Goal: Information Seeking & Learning: Check status

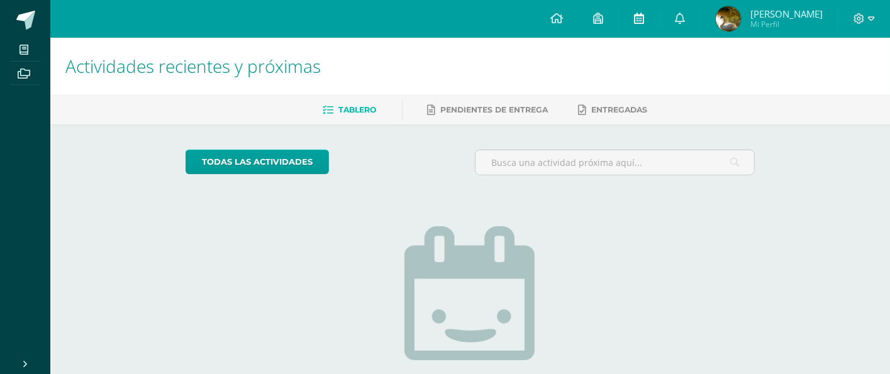
click at [653, 18] on link at bounding box center [639, 19] width 40 height 38
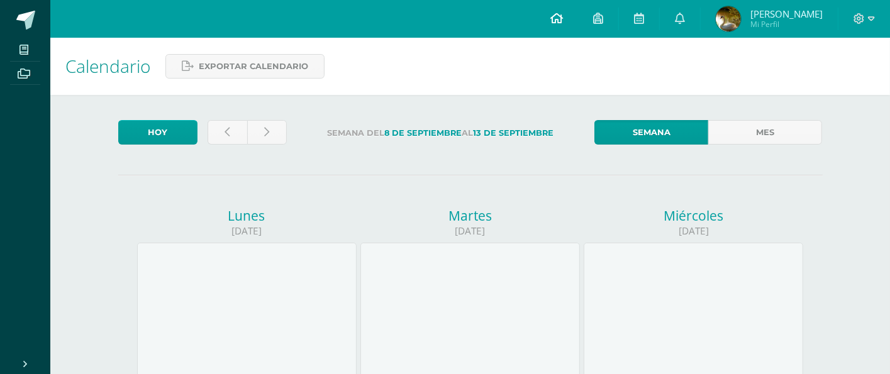
click at [558, 23] on icon at bounding box center [556, 18] width 13 height 11
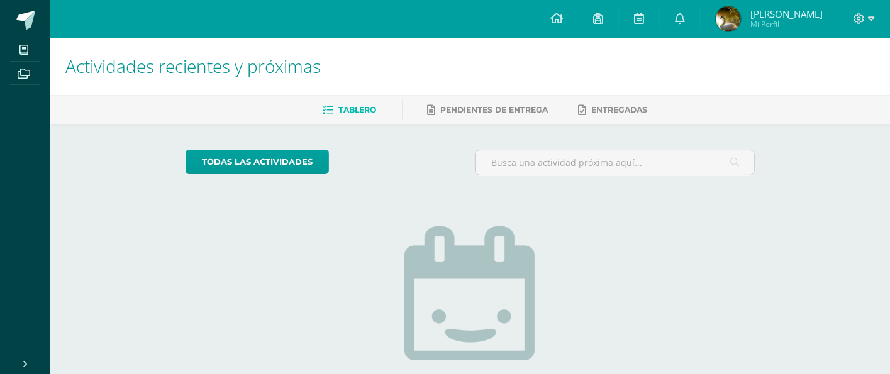
click at [729, 24] on img at bounding box center [727, 18] width 25 height 25
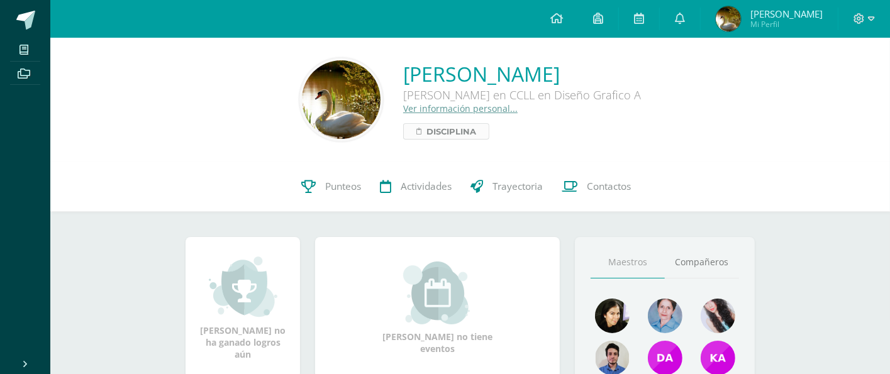
click at [426, 136] on span "Disciplina" at bounding box center [451, 131] width 50 height 15
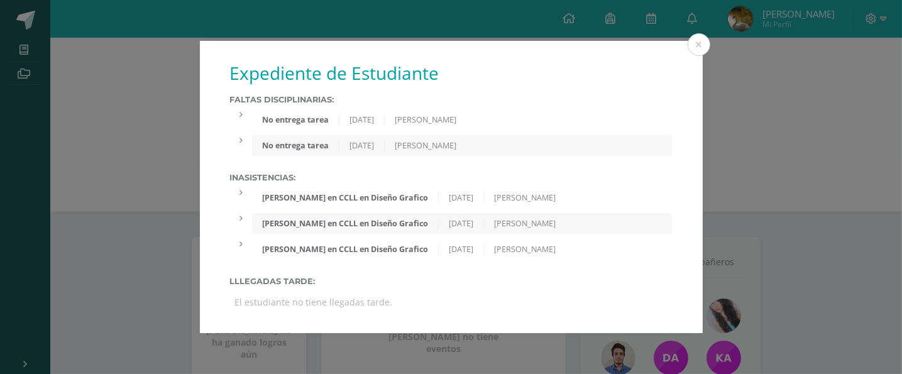
click at [150, 214] on div "Expediente de Estudiante Faltas Disciplinarias: No entrega tarea [DATE] [PERSON…" at bounding box center [451, 187] width 892 height 292
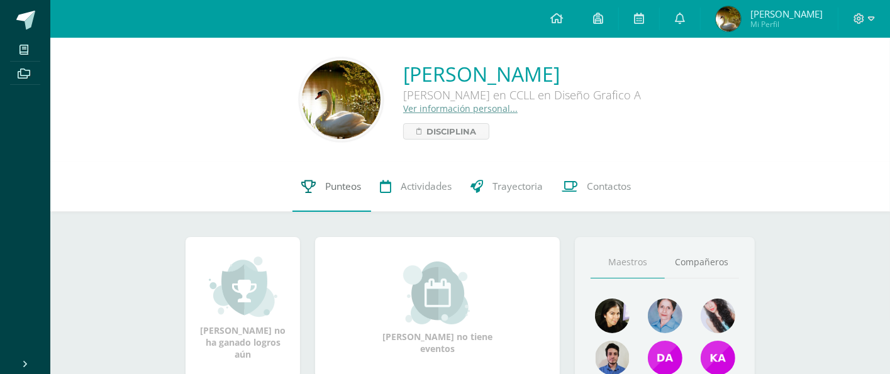
click at [313, 192] on icon at bounding box center [309, 186] width 14 height 13
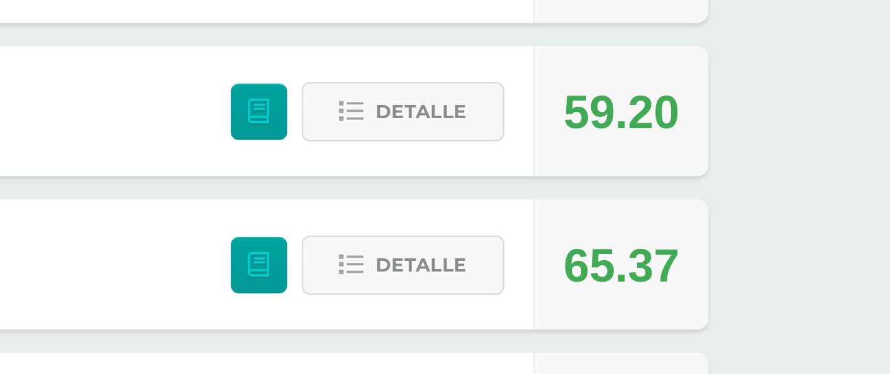
scroll to position [167, 0]
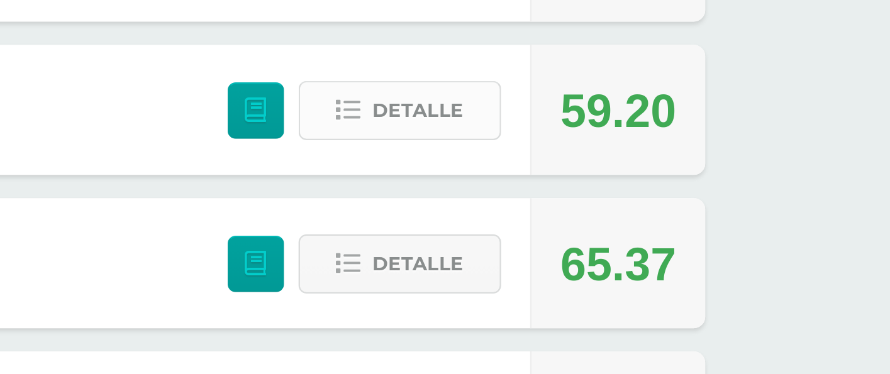
click at [627, 256] on span "Detalle" at bounding box center [630, 259] width 40 height 23
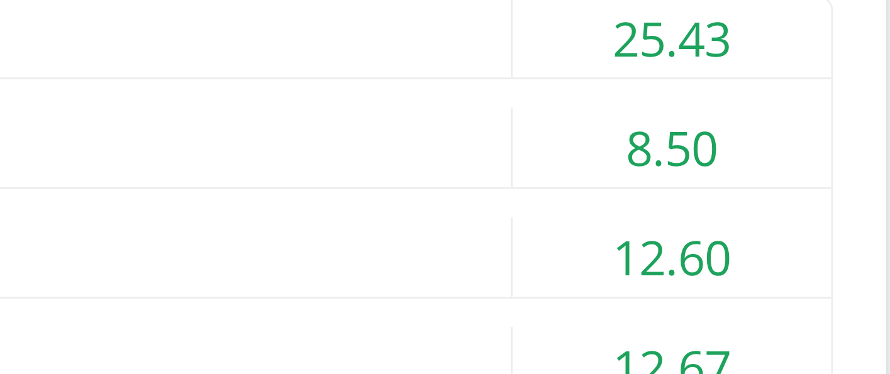
scroll to position [390, 0]
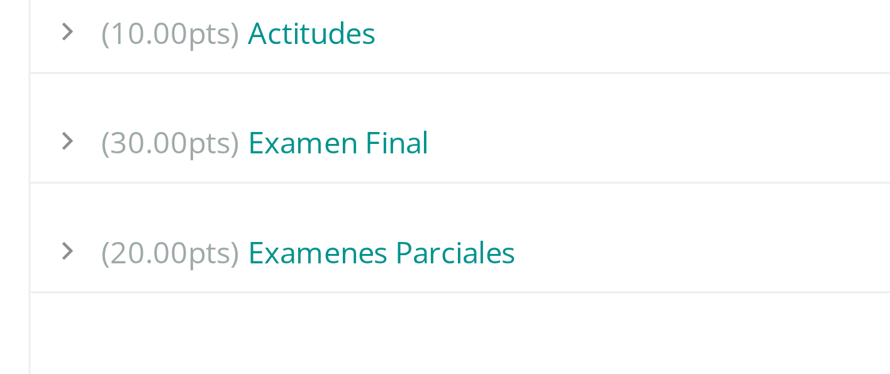
click at [299, 190] on div "(10.00pts) Actitudes" at bounding box center [470, 188] width 530 height 28
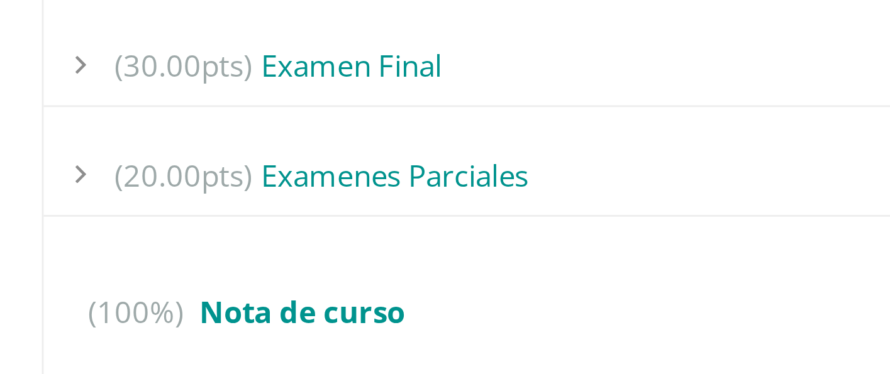
click at [312, 299] on div "(20.00pts) Examenes Parciales" at bounding box center [470, 296] width 530 height 28
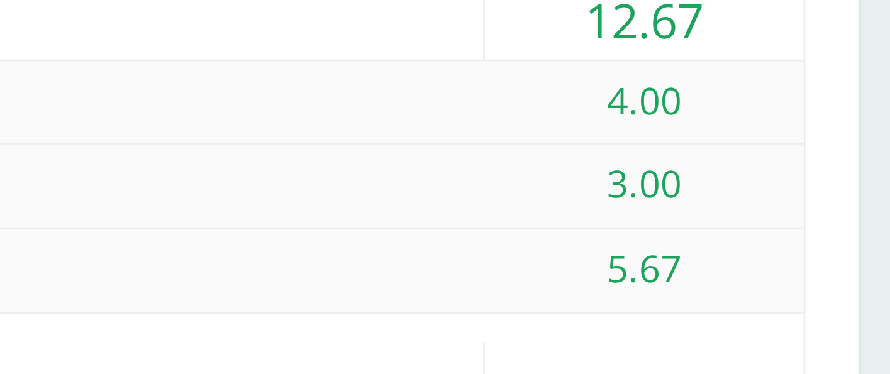
scroll to position [420, 0]
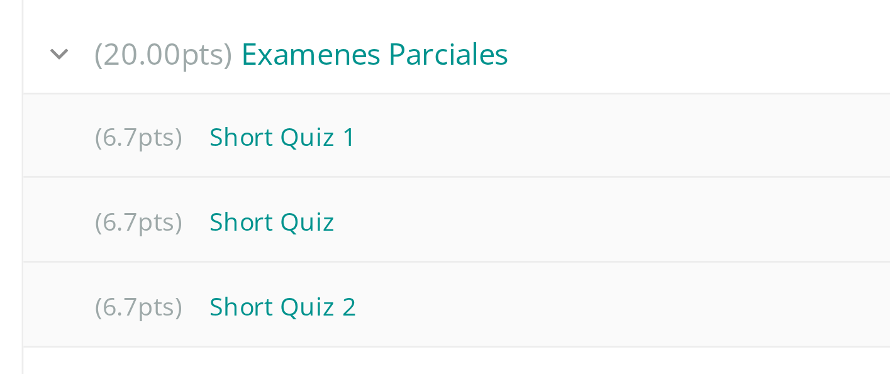
click at [317, 242] on div "(20.00pts) Examenes Parciales" at bounding box center [470, 236] width 530 height 28
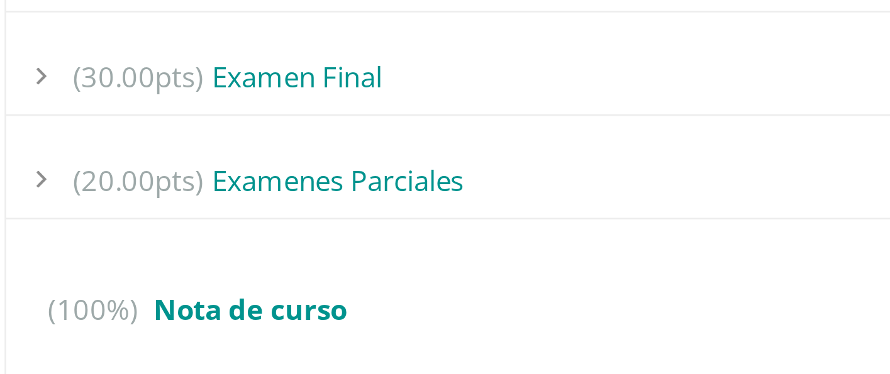
click at [331, 196] on div "(30.00pts) Examen Final" at bounding box center [470, 197] width 530 height 28
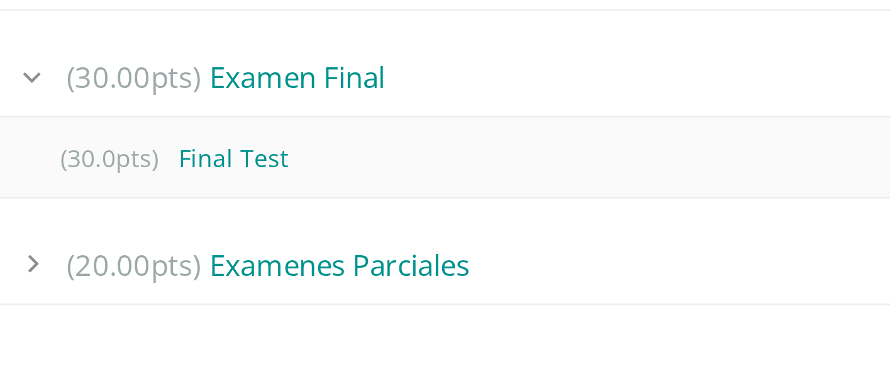
click at [321, 194] on div "(30.00pts) Examen Final" at bounding box center [470, 197] width 530 height 28
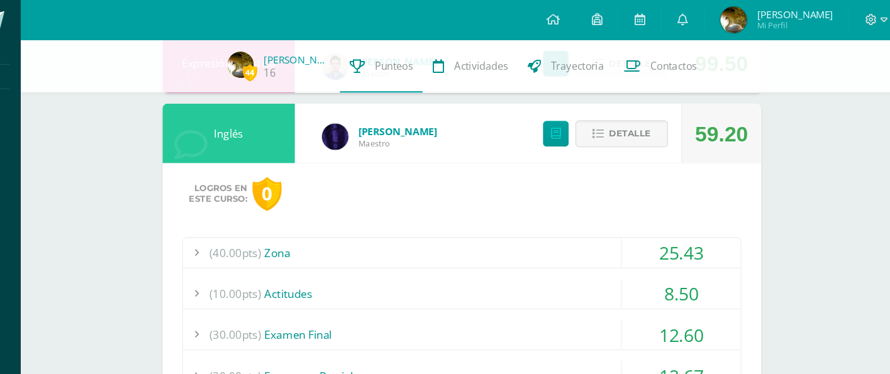
scroll to position [298, 0]
click at [635, 133] on span "Detalle" at bounding box center [630, 127] width 40 height 23
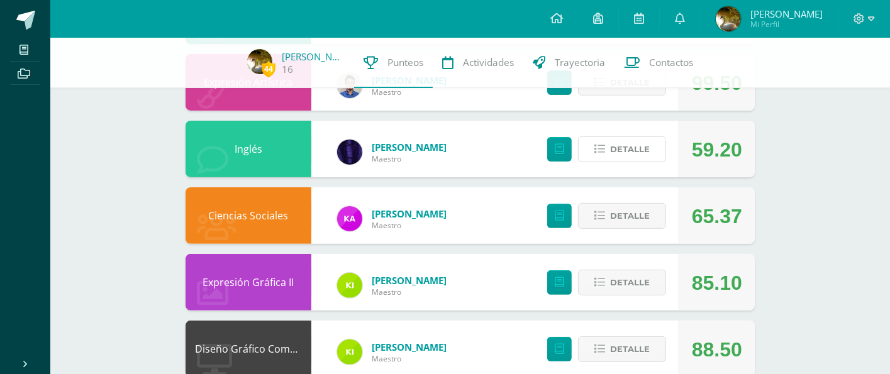
scroll to position [0, 0]
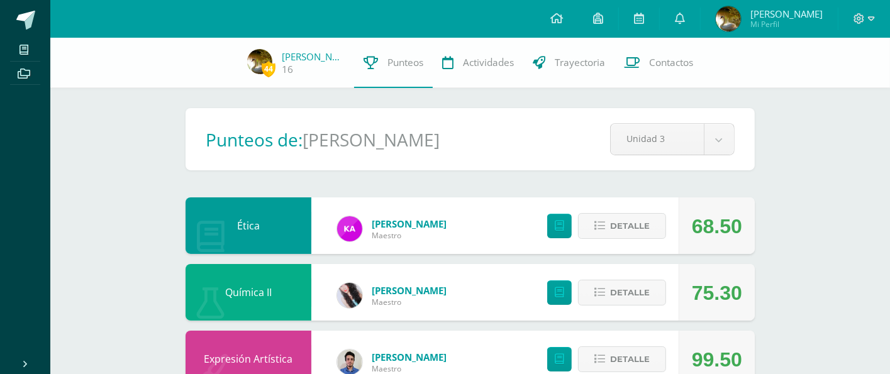
click at [550, 18] on icon at bounding box center [556, 18] width 13 height 11
